Goal: Check status: Check status

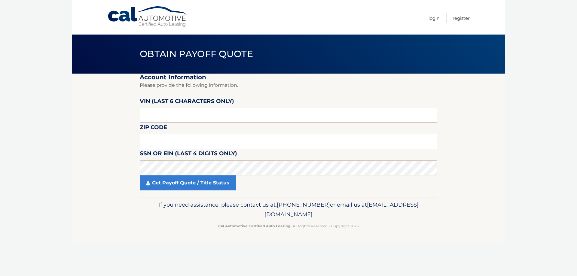
click at [164, 116] on input "text" at bounding box center [288, 115] width 297 height 15
click at [171, 23] on link "Cal Automotive" at bounding box center [147, 16] width 81 height 21
click at [158, 115] on input "text" at bounding box center [288, 115] width 297 height 15
type input "603665"
click at [148, 137] on input "text" at bounding box center [288, 141] width 297 height 15
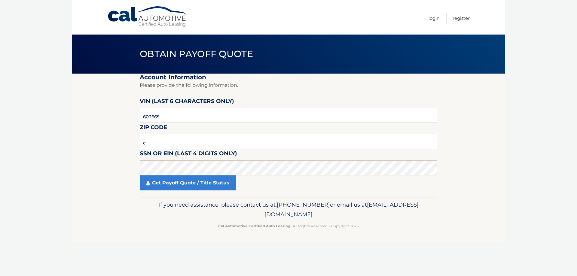
type input "c"
click button "For Originating Dealer" at bounding box center [0, 0] width 0 height 0
click at [160, 140] on input "c" at bounding box center [288, 141] width 297 height 15
type input "33990"
click at [199, 183] on link "Get Payoff Quote / Title Status" at bounding box center [188, 182] width 96 height 15
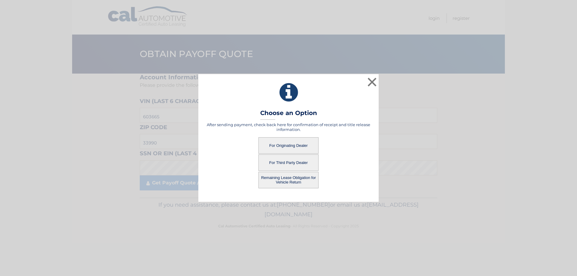
click at [293, 144] on button "For Originating Dealer" at bounding box center [288, 145] width 60 height 17
click at [281, 145] on button "For Originating Dealer" at bounding box center [288, 145] width 60 height 17
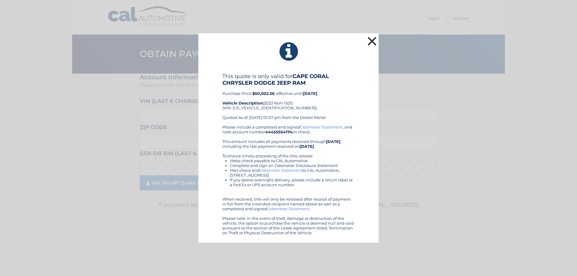
click at [372, 41] on button "×" at bounding box center [372, 41] width 12 height 12
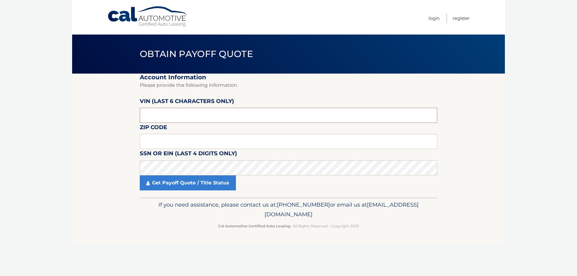
click at [157, 112] on input "text" at bounding box center [288, 115] width 297 height 15
click at [149, 137] on input "text" at bounding box center [288, 141] width 297 height 15
click at [165, 144] on input "text" at bounding box center [288, 141] width 297 height 15
type input "33990"
click at [152, 113] on input "text" at bounding box center [288, 115] width 297 height 15
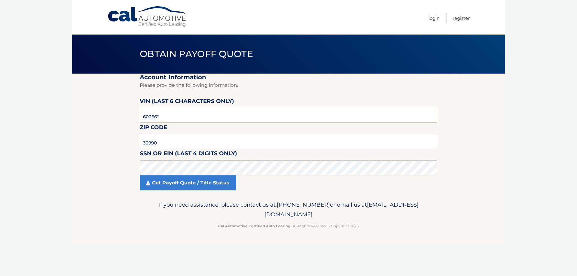
type input "603665"
click at [168, 182] on link "Get Payoff Quote / Title Status" at bounding box center [188, 182] width 96 height 15
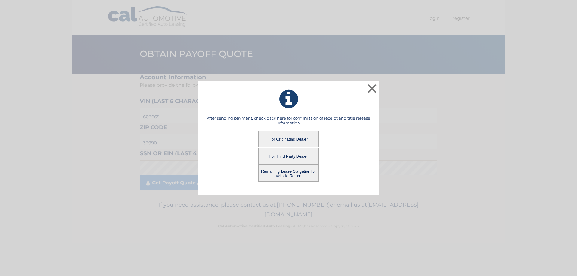
click at [290, 172] on button "Remaining Lease Obligation for Vehicle Return" at bounding box center [288, 173] width 60 height 17
click at [292, 170] on button "Remaining Lease Obligation for Vehicle Return" at bounding box center [288, 173] width 60 height 17
click at [274, 170] on button "Remaining Lease Obligation for Vehicle Return" at bounding box center [288, 173] width 60 height 17
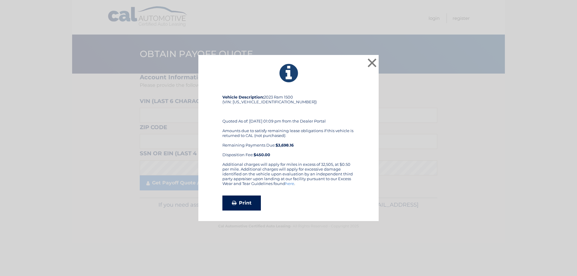
click at [248, 199] on link "Print" at bounding box center [241, 203] width 38 height 15
